Goal: Transaction & Acquisition: Purchase product/service

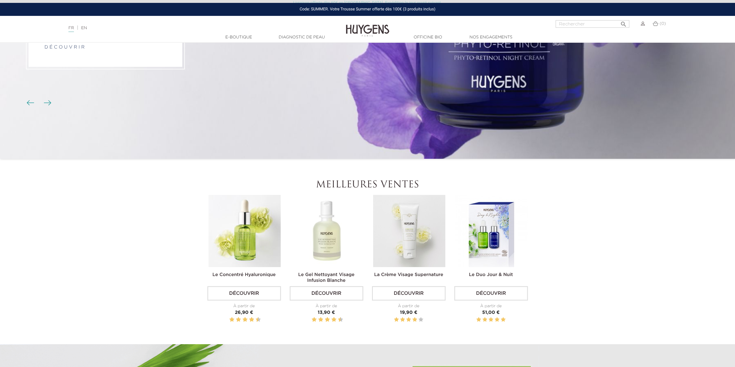
scroll to position [173, 0]
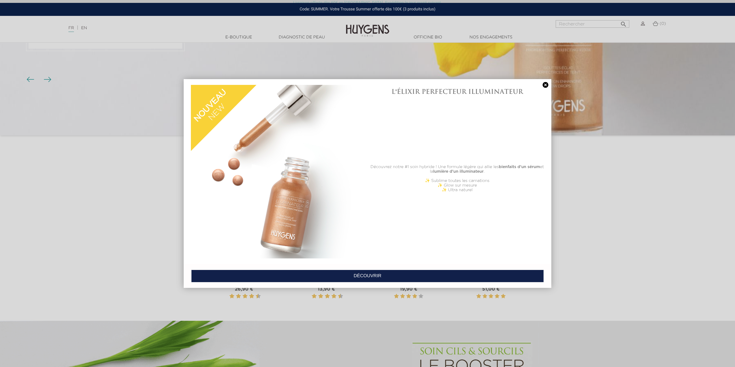
click at [545, 86] on link at bounding box center [546, 85] width 8 height 6
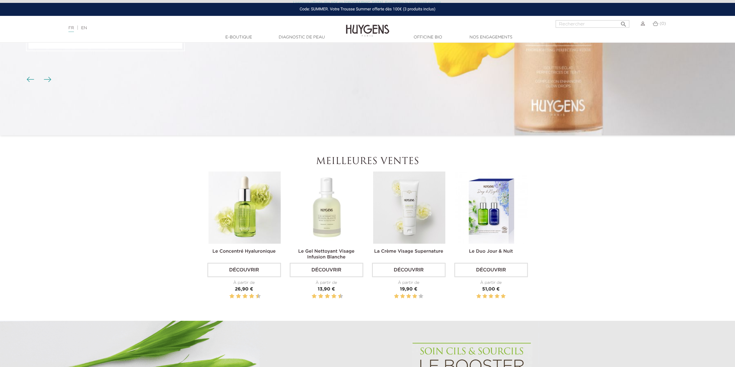
click at [325, 214] on img at bounding box center [327, 208] width 72 height 72
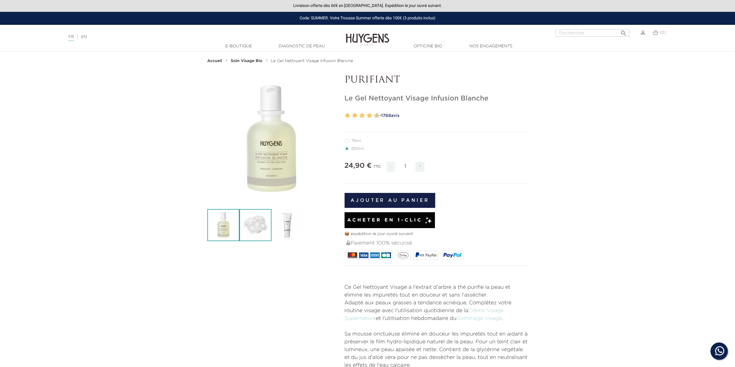
click at [252, 218] on img at bounding box center [256, 225] width 32 height 32
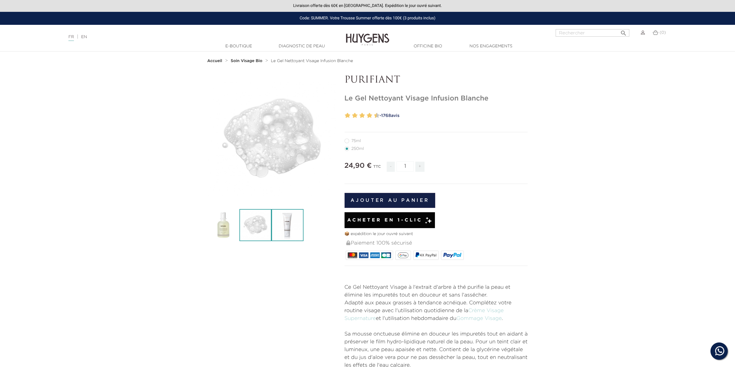
click at [290, 224] on img at bounding box center [288, 225] width 32 height 32
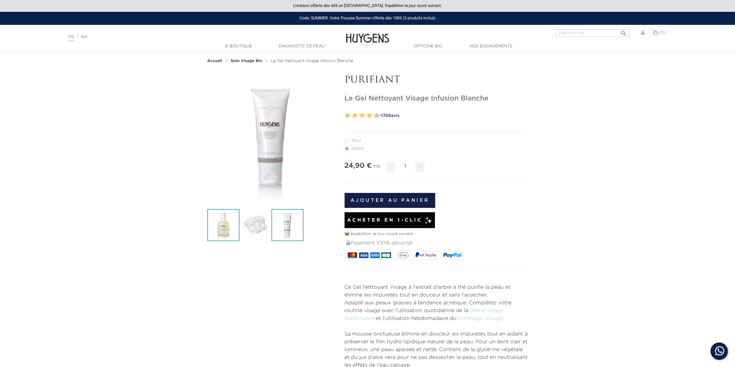
click at [226, 230] on img at bounding box center [223, 225] width 32 height 32
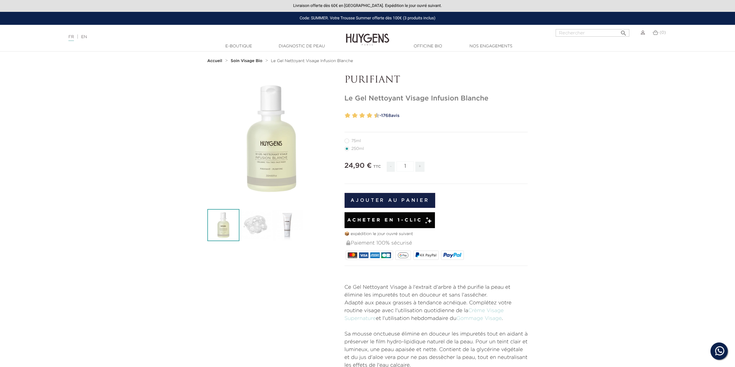
click at [352, 137] on div "75ml 250ml" at bounding box center [437, 277] width 184 height 309
click at [351, 142] on label11"] "75ml" at bounding box center [356, 141] width 23 height 5
radio input "true"
click at [349, 149] on label1"] "250ml" at bounding box center [358, 149] width 26 height 5
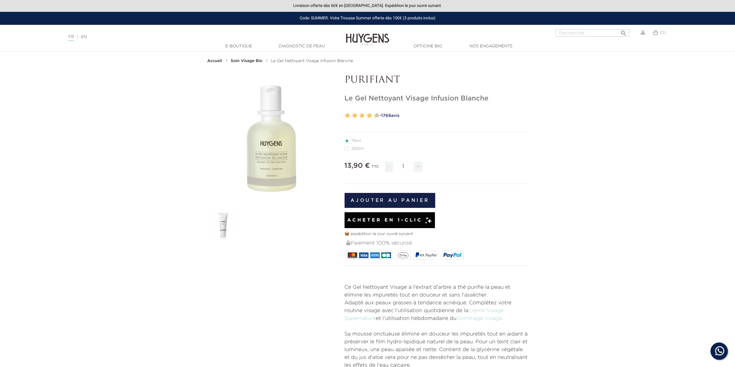
radio input "true"
click at [287, 47] on link "Diagnostic de peau" at bounding box center [302, 46] width 58 height 6
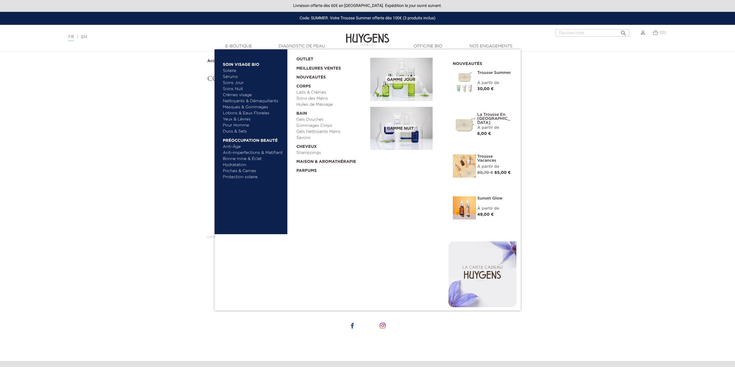
click at [240, 125] on link "Pour Homme" at bounding box center [253, 126] width 60 height 6
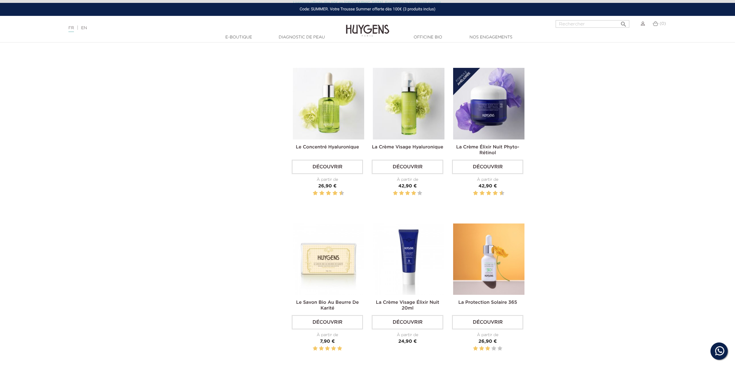
scroll to position [549, 0]
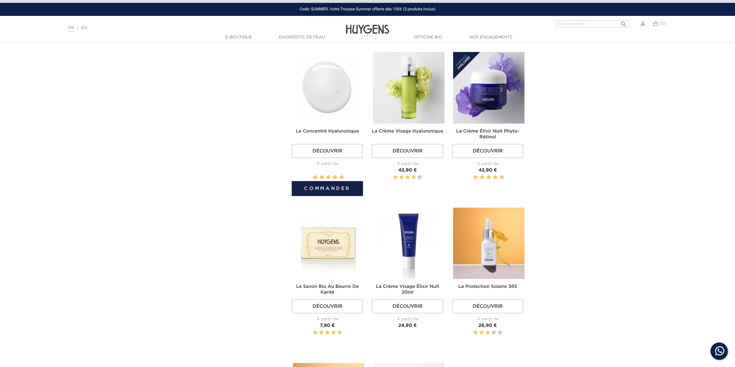
click at [323, 93] on img at bounding box center [328, 87] width 71 height 71
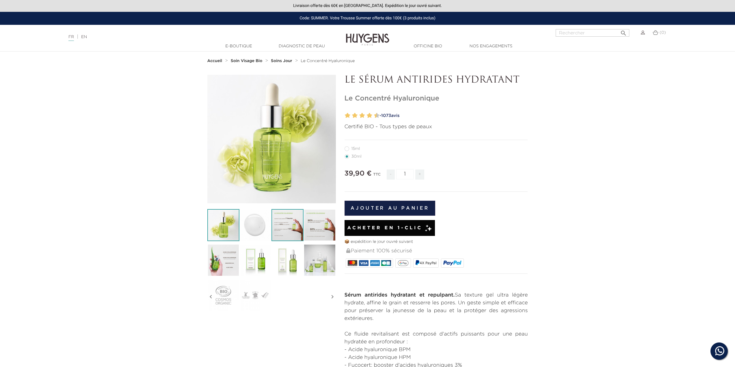
click at [279, 231] on img at bounding box center [288, 225] width 32 height 32
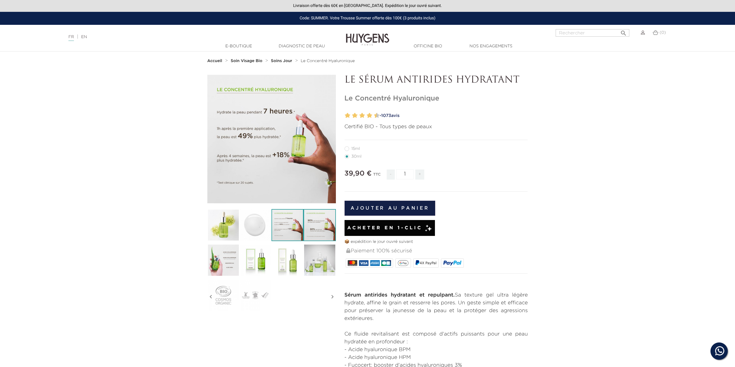
click at [323, 231] on img at bounding box center [320, 225] width 32 height 32
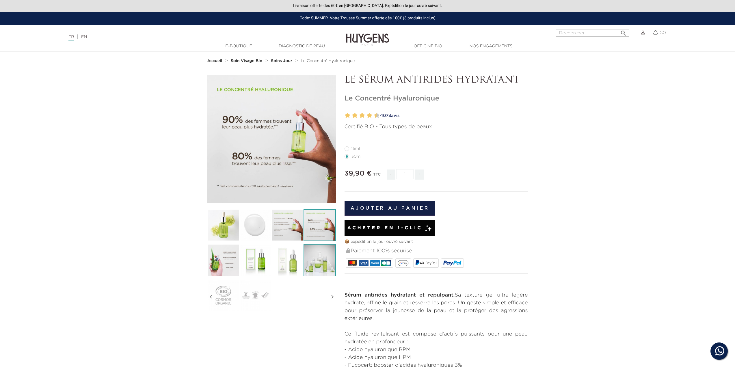
click at [319, 264] on img at bounding box center [320, 260] width 32 height 32
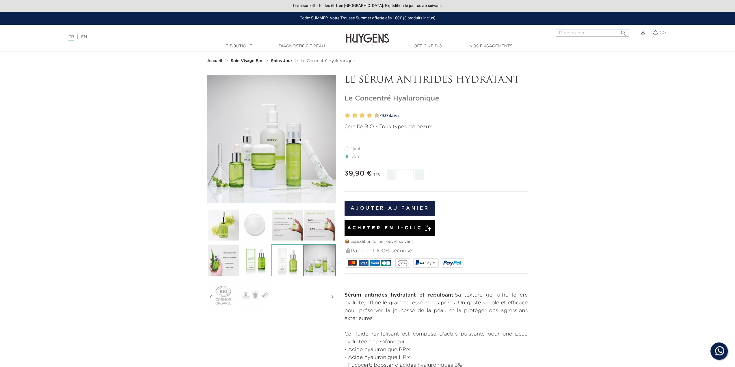
click at [282, 264] on img at bounding box center [288, 260] width 32 height 32
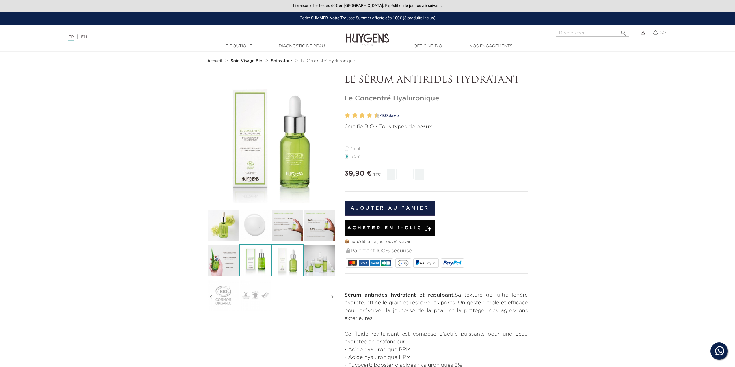
click at [255, 262] on img at bounding box center [256, 260] width 32 height 32
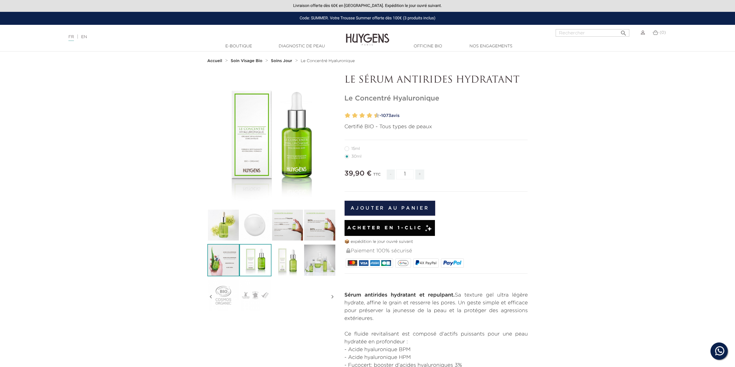
click at [231, 264] on img at bounding box center [223, 260] width 32 height 32
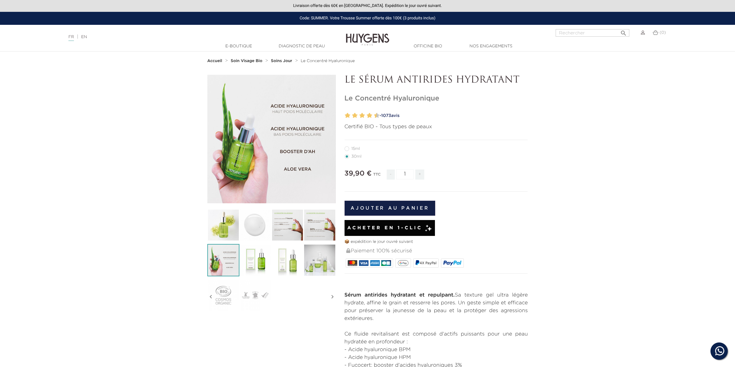
click at [247, 60] on strong "Soin Visage Bio" at bounding box center [247, 61] width 32 height 4
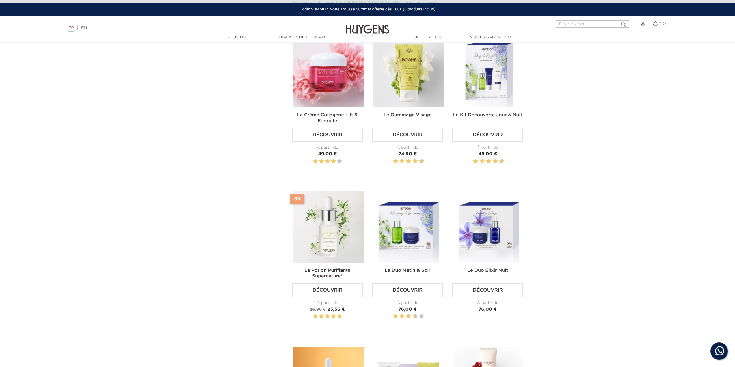
scroll to position [520, 0]
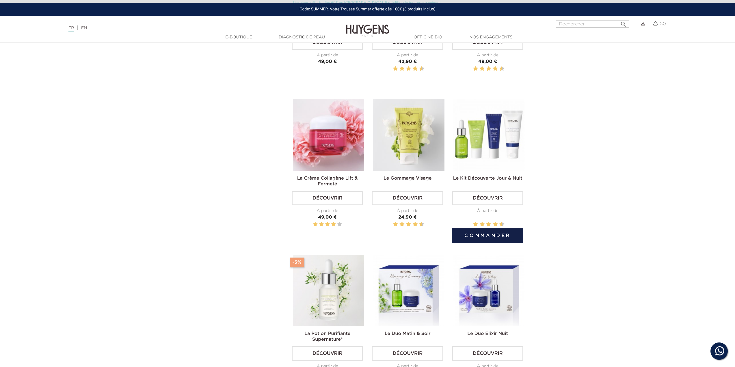
click at [503, 148] on img at bounding box center [488, 134] width 71 height 71
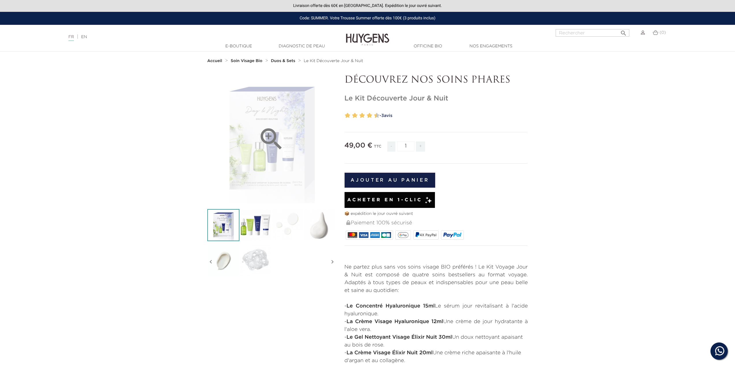
click at [246, 136] on div "" at bounding box center [271, 139] width 129 height 129
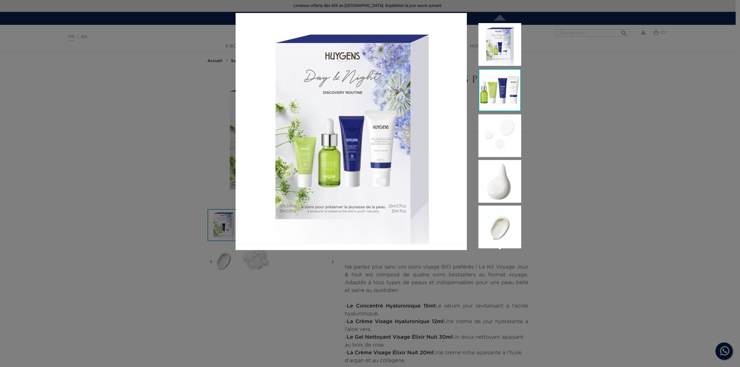
click at [509, 89] on img at bounding box center [499, 90] width 43 height 43
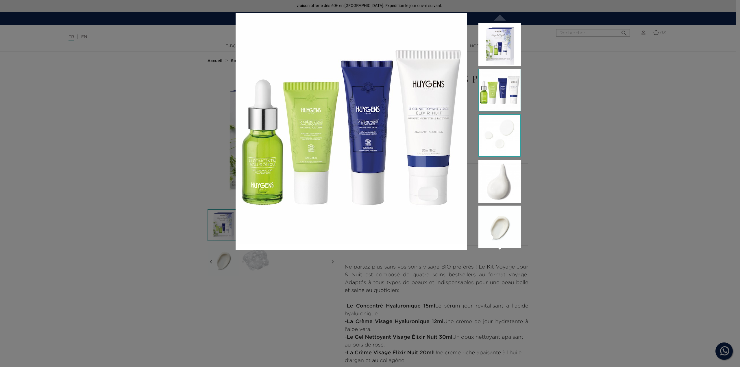
click at [500, 127] on img at bounding box center [499, 135] width 43 height 43
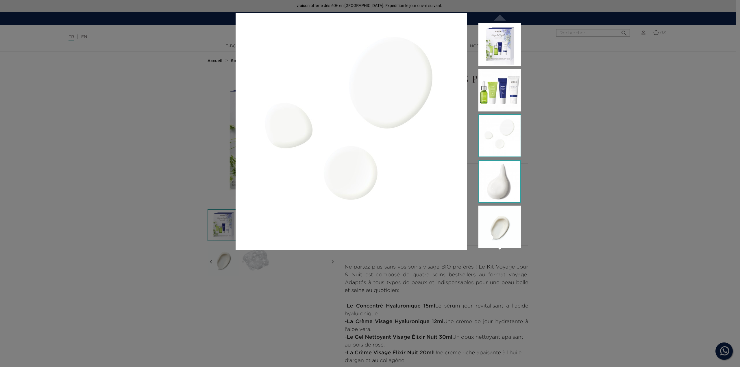
click at [502, 176] on img at bounding box center [499, 181] width 43 height 43
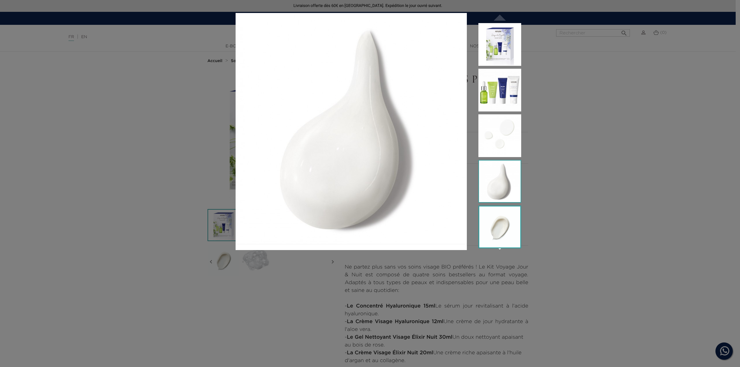
click at [507, 234] on img at bounding box center [499, 227] width 43 height 43
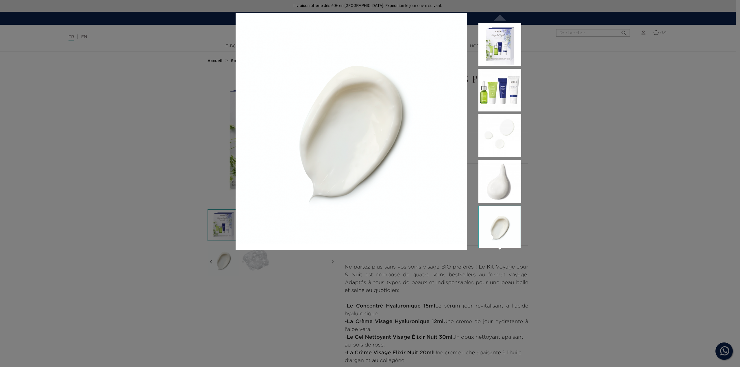
click at [594, 229] on div " " at bounding box center [370, 183] width 740 height 367
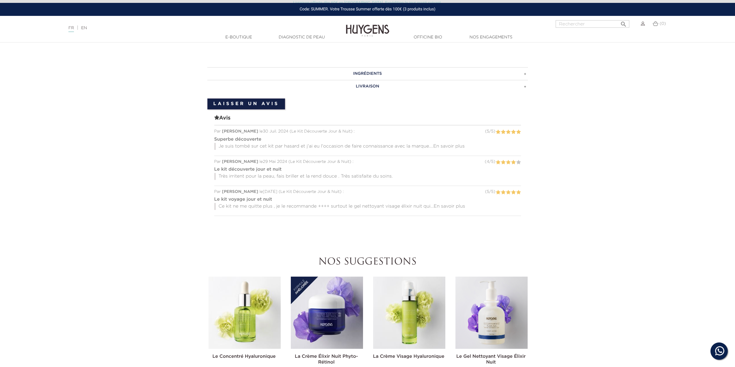
scroll to position [405, 0]
